Goal: Information Seeking & Learning: Learn about a topic

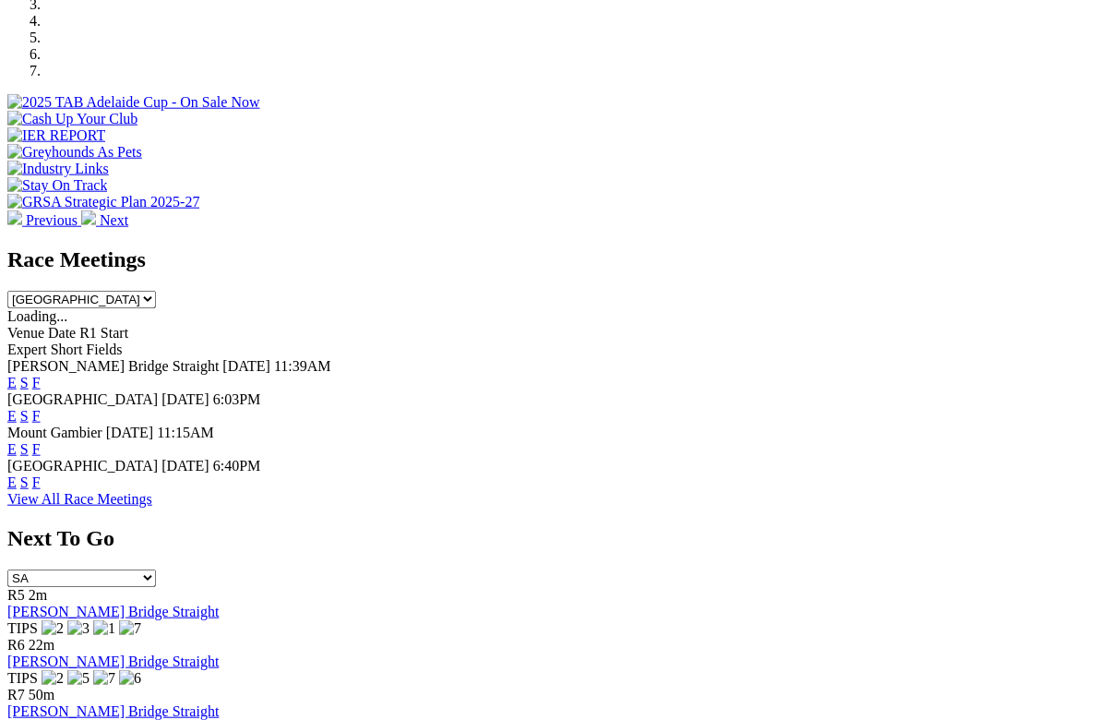
scroll to position [622, 0]
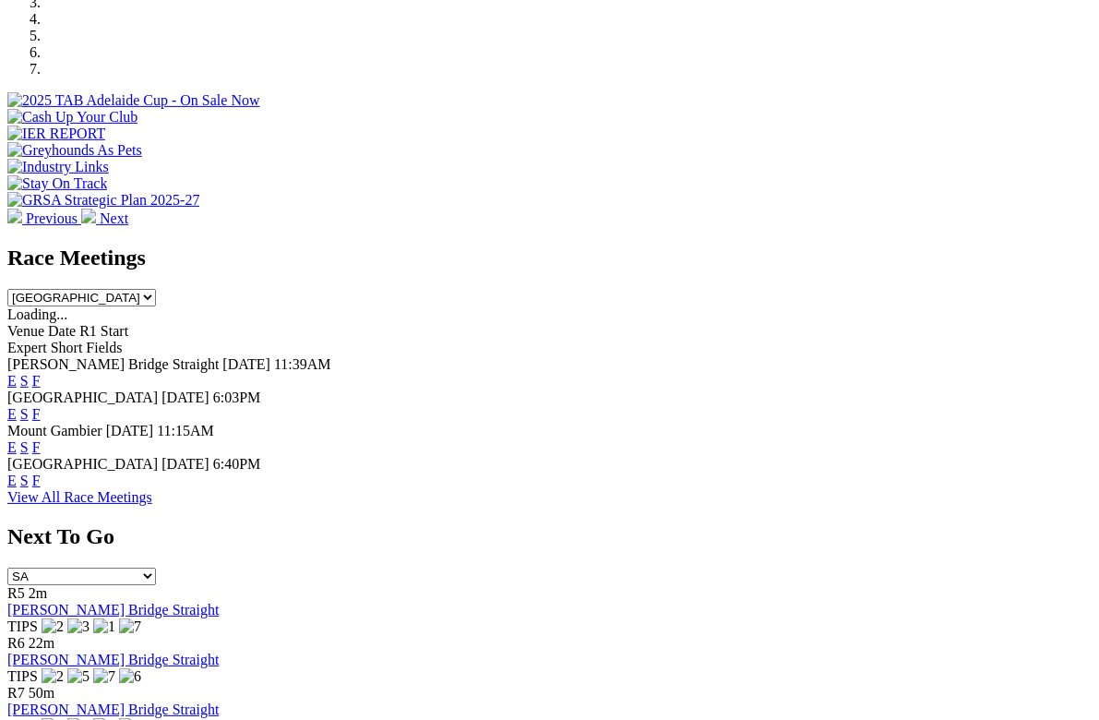
click at [152, 489] on link "View All Race Meetings" at bounding box center [79, 497] width 145 height 16
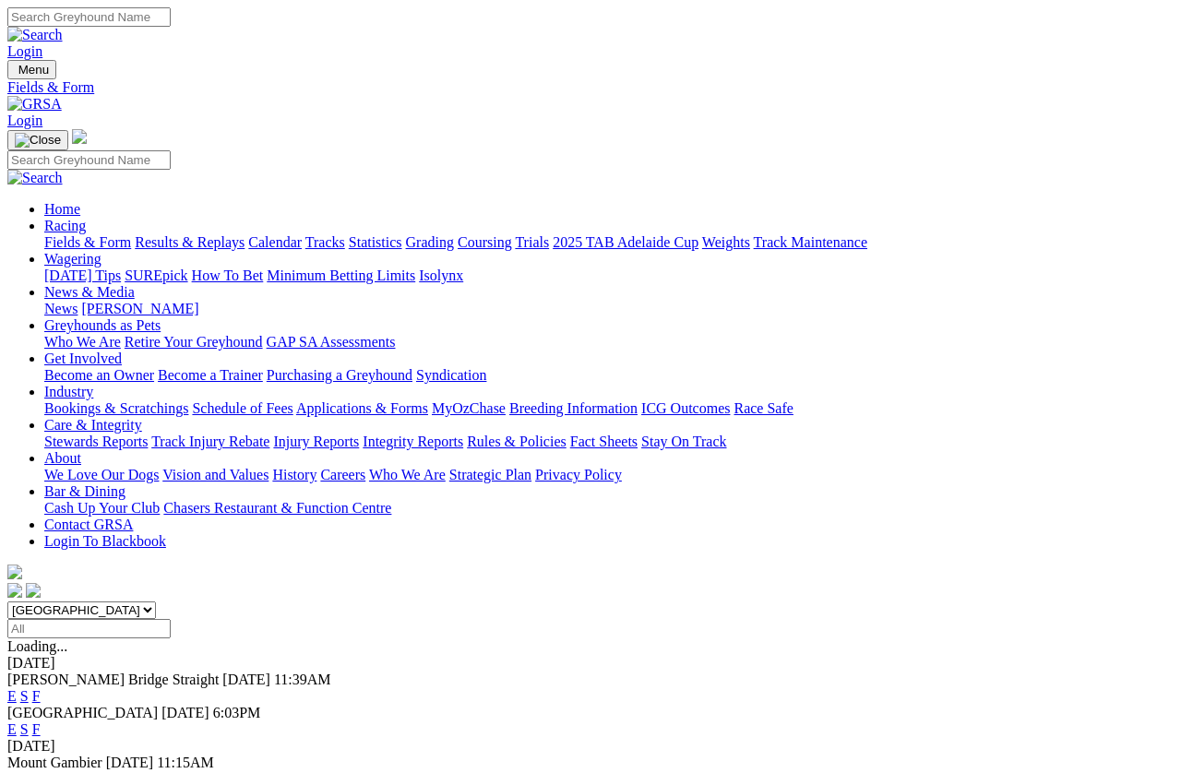
click at [171, 619] on input "Select date" at bounding box center [88, 628] width 163 height 19
type input "Sunday, 31 Aug 2025"
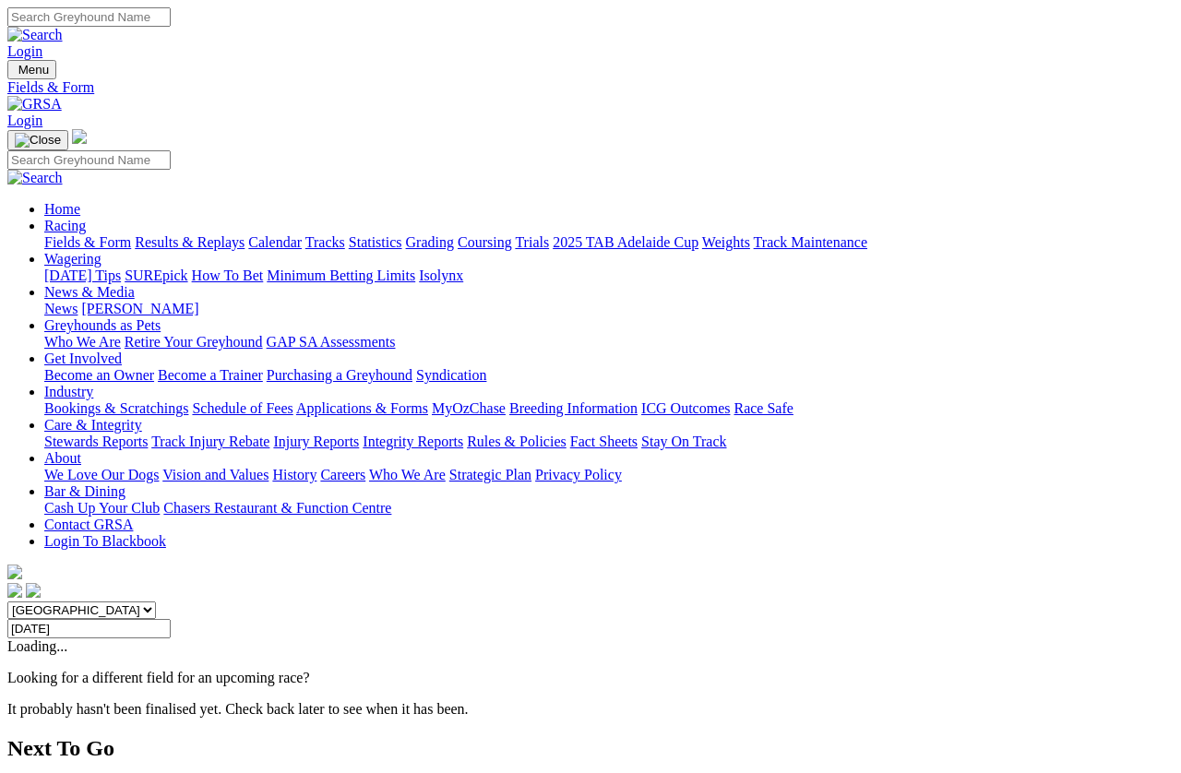
click at [171, 619] on input "Sunday, 31 Aug 2025" at bounding box center [88, 628] width 163 height 19
click at [73, 234] on link "Fields & Form" at bounding box center [87, 242] width 87 height 16
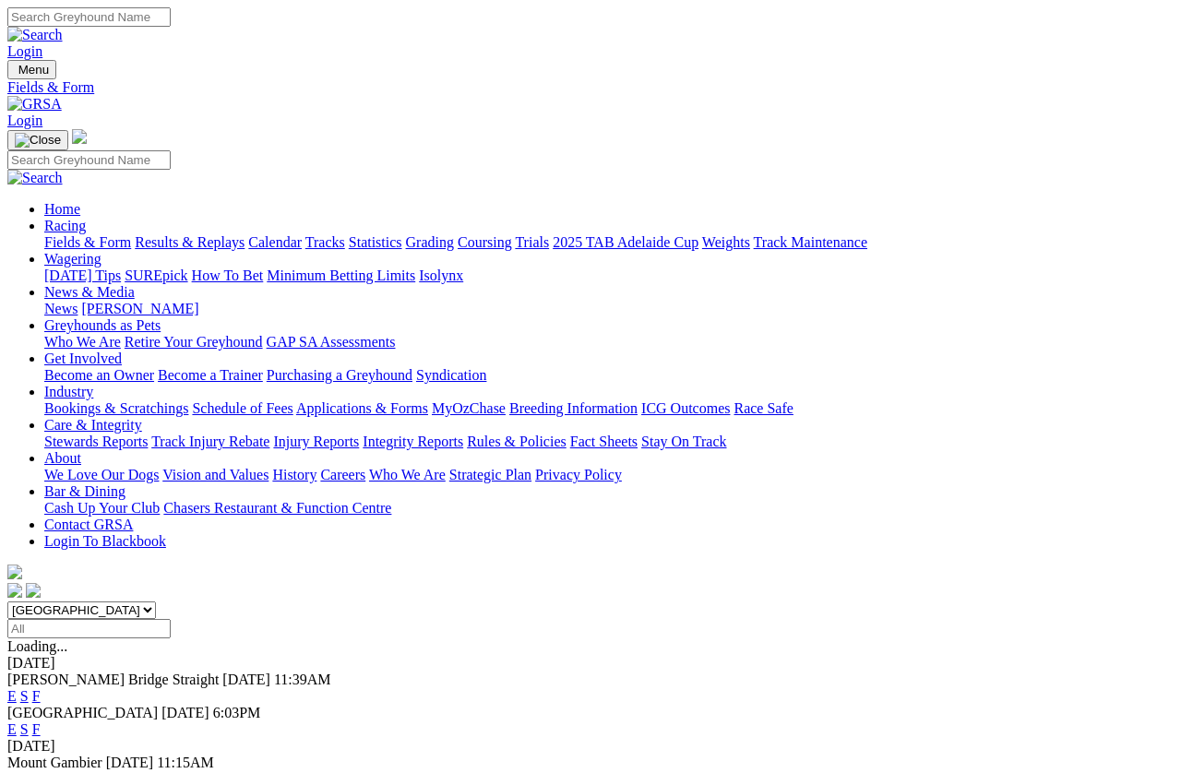
click at [345, 234] on link "Tracks" at bounding box center [326, 242] width 40 height 16
